Goal: Transaction & Acquisition: Purchase product/service

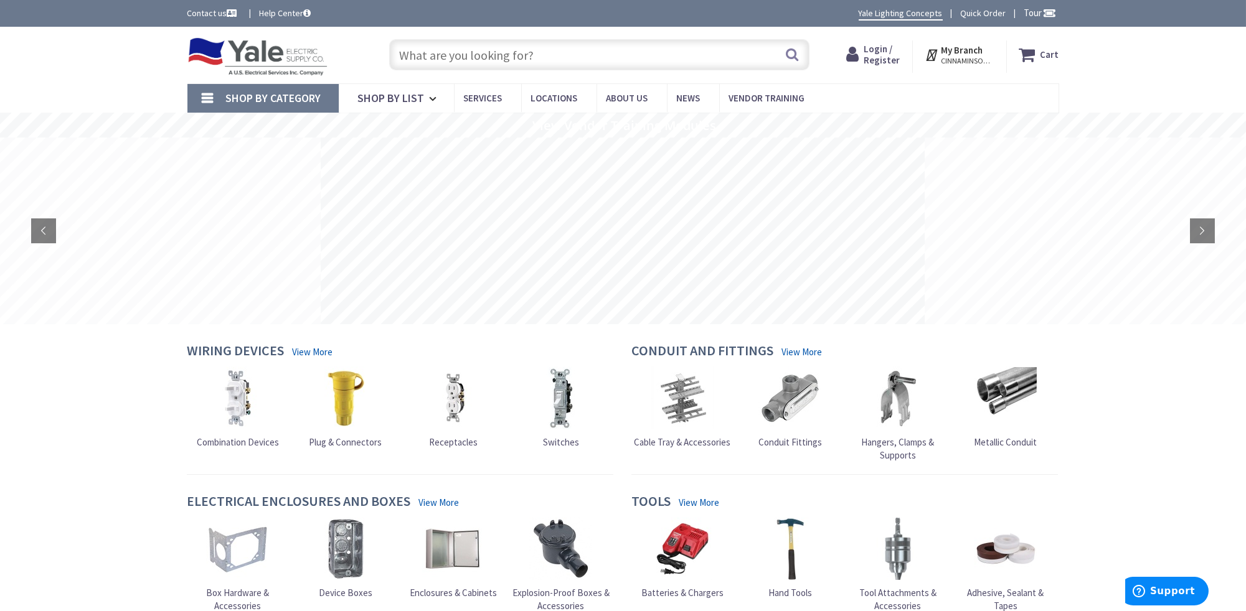
click at [879, 47] on span "Login / Register" at bounding box center [882, 54] width 36 height 23
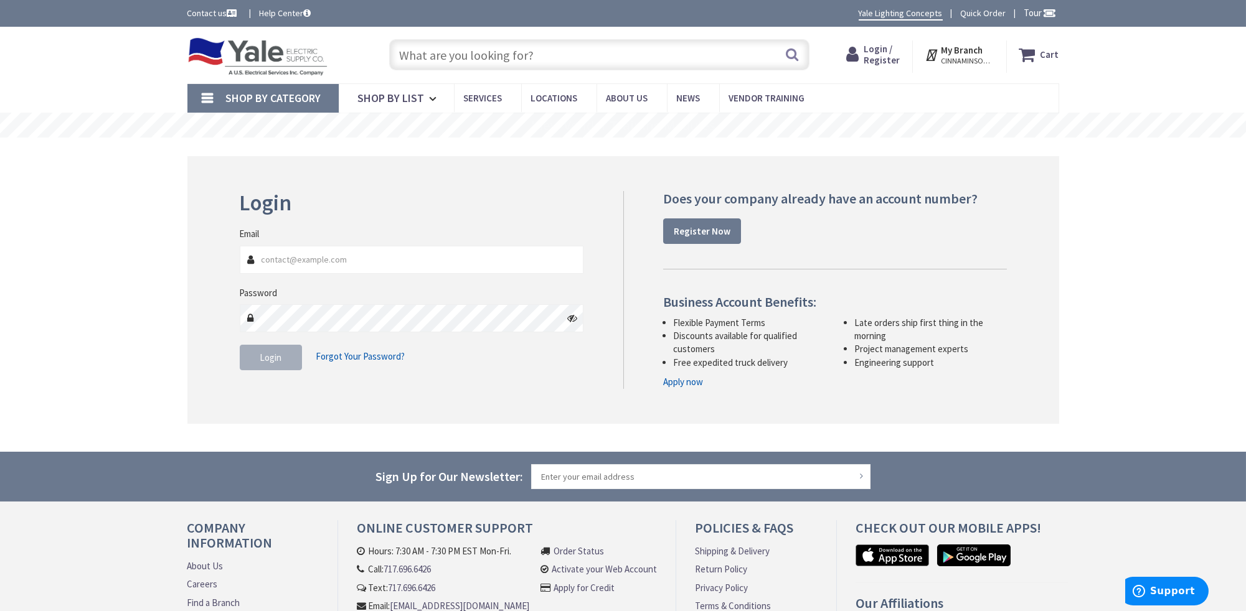
type input "[EMAIL_ADDRESS][DOMAIN_NAME]"
click at [271, 353] on span "Login" at bounding box center [271, 358] width 22 height 12
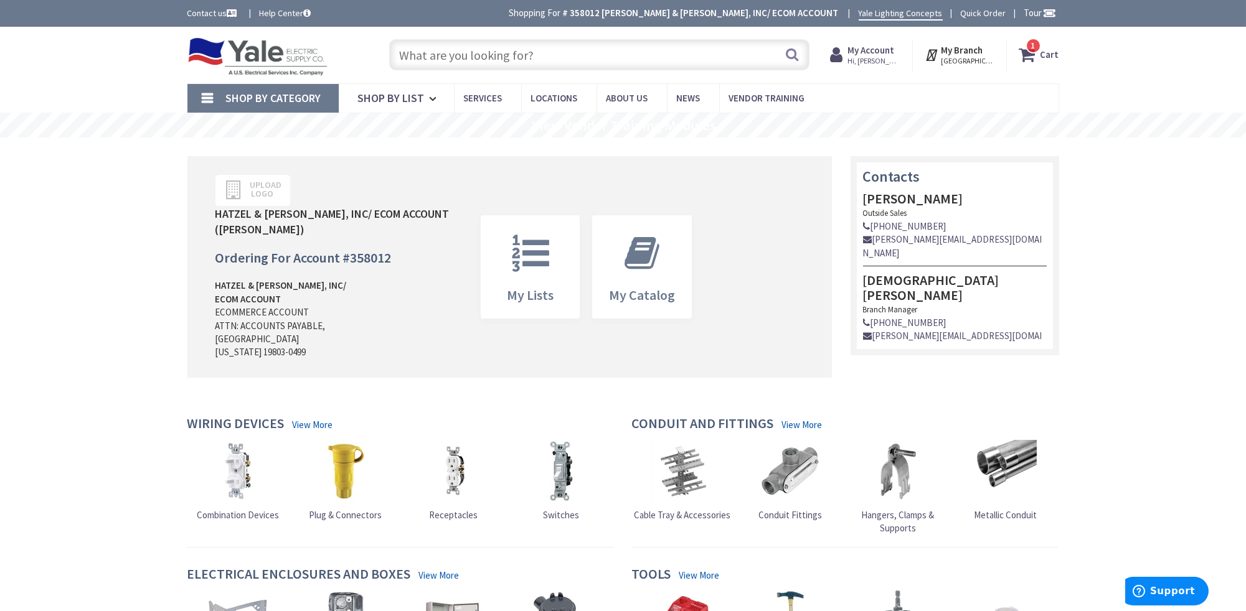
click at [1054, 53] on strong "Cart" at bounding box center [1049, 55] width 19 height 22
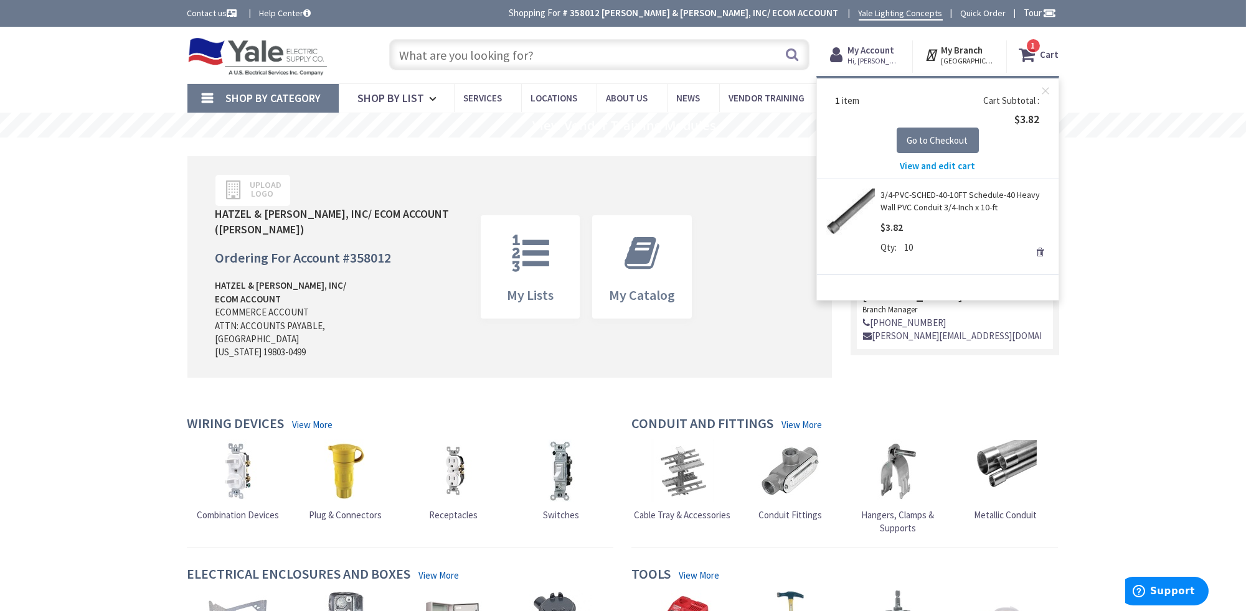
click at [922, 166] on span "View and edit cart" at bounding box center [937, 166] width 75 height 12
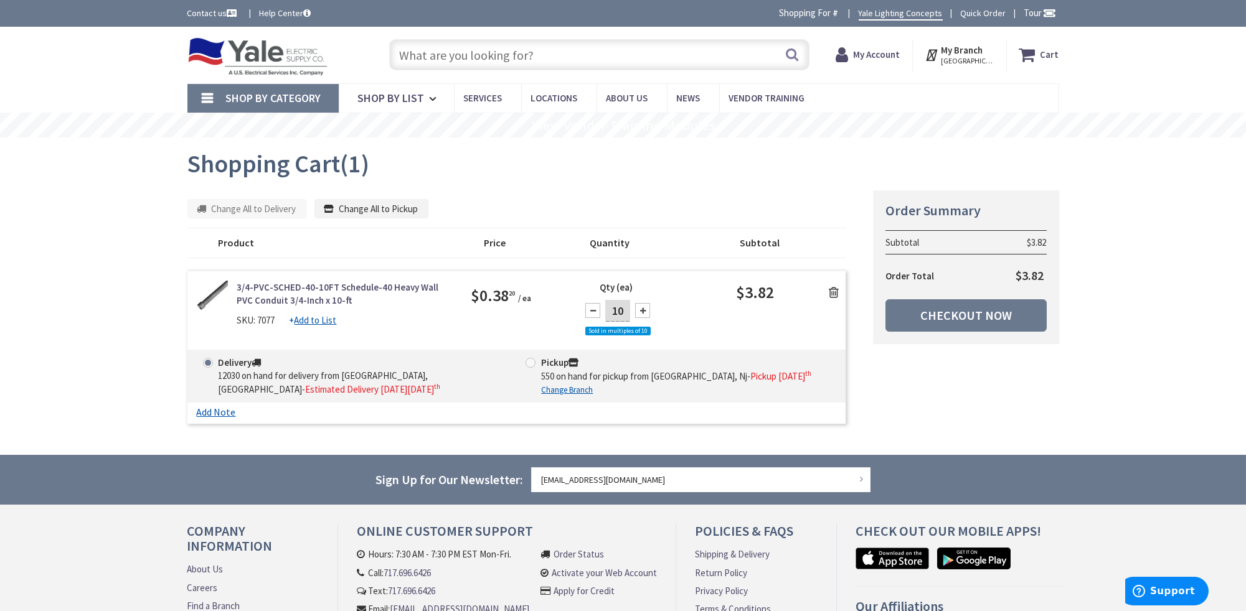
click at [835, 288] on icon at bounding box center [834, 292] width 10 height 12
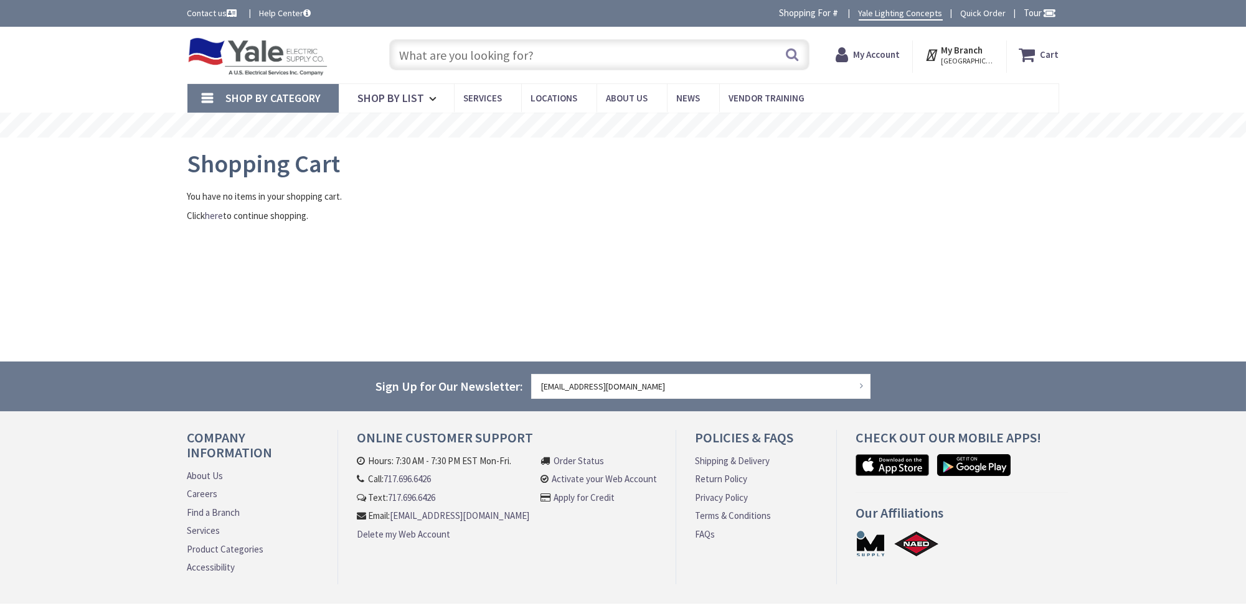
click at [514, 55] on input "text" at bounding box center [599, 54] width 420 height 31
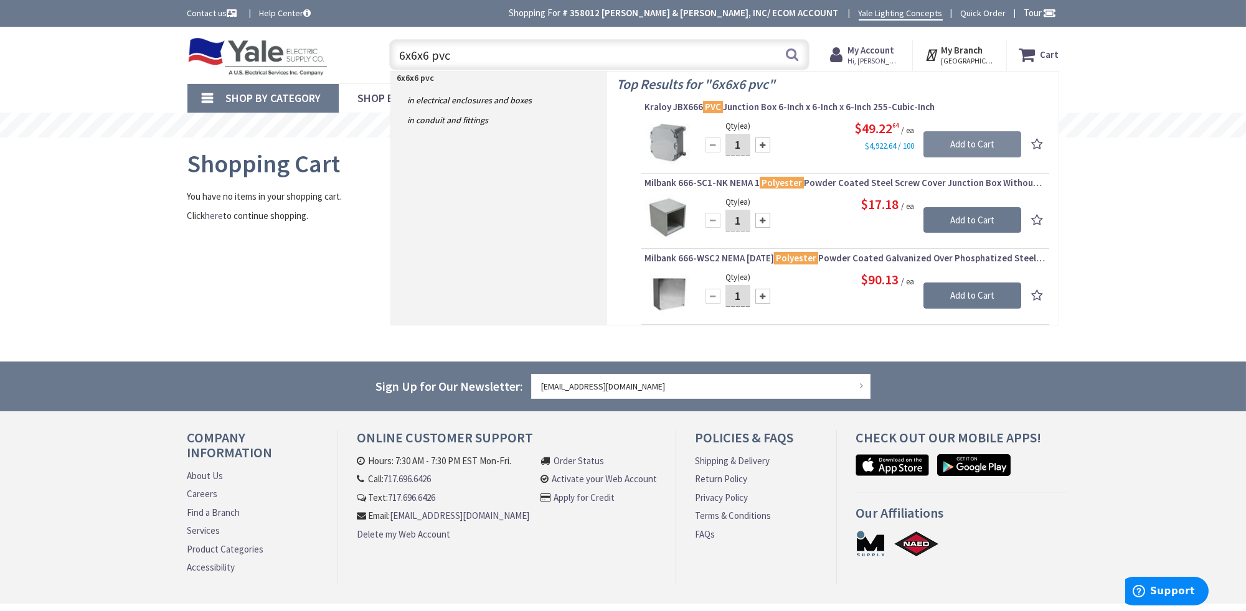
type input "6x6x6 pvc"
click at [984, 143] on input "Add to Cart" at bounding box center [972, 144] width 98 height 26
